Goal: Information Seeking & Learning: Learn about a topic

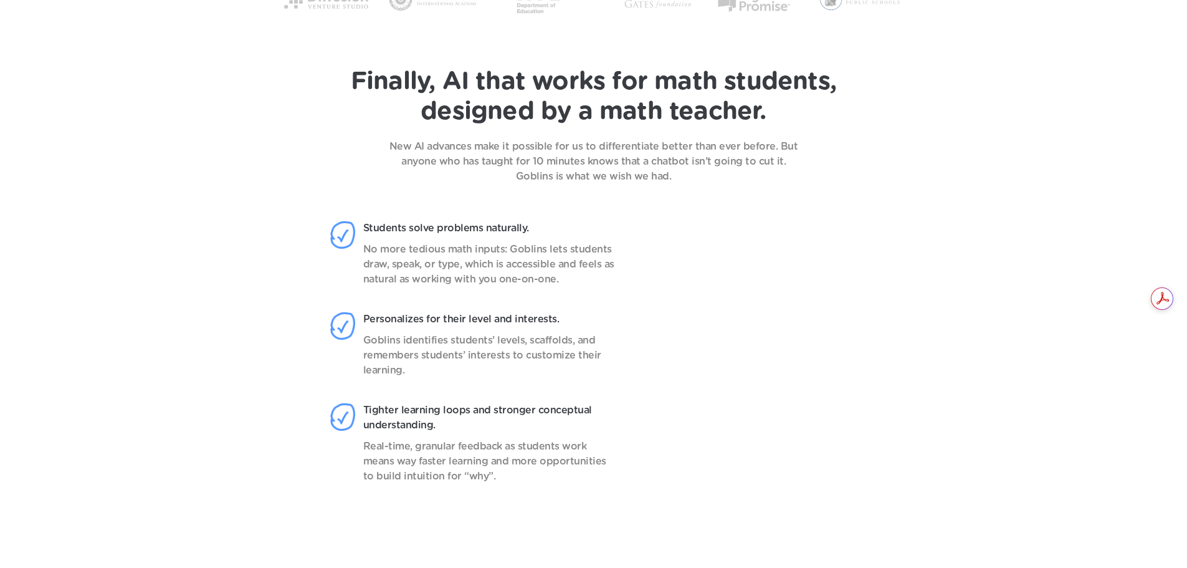
click at [1059, 90] on div "Finally, AI that works for math students, designed by a math teacher. New AI ad…" at bounding box center [593, 125] width 1137 height 117
